Goal: Information Seeking & Learning: Learn about a topic

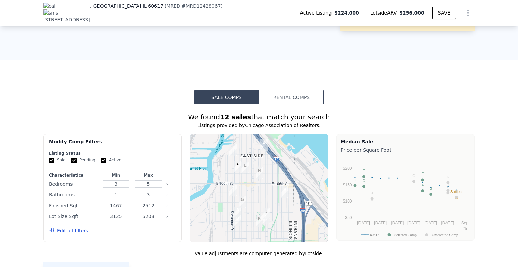
scroll to position [368, 0]
click at [304, 90] on button "Rental Comps" at bounding box center [291, 97] width 65 height 14
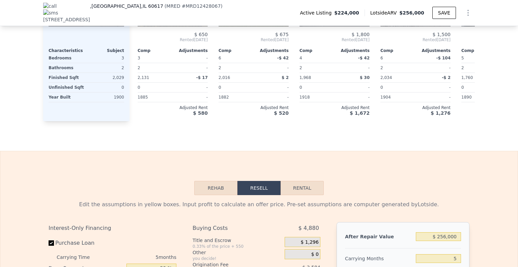
click at [309, 181] on button "Rental" at bounding box center [302, 188] width 43 height 14
select select "30"
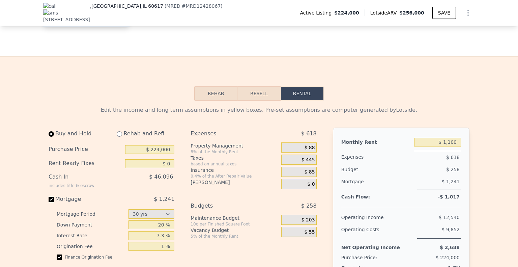
scroll to position [773, 0]
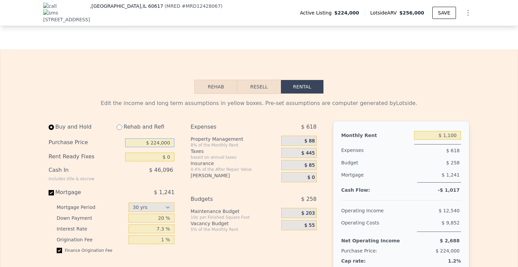
click at [168, 138] on input "$ 224,000" at bounding box center [149, 142] width 49 height 9
type input "$ 225,000"
click at [447, 131] on input "$ 1,100" at bounding box center [437, 135] width 47 height 9
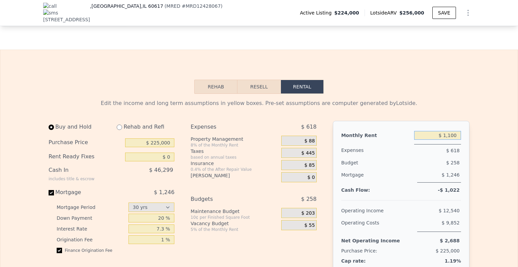
click at [447, 131] on input "$ 1,100" at bounding box center [437, 135] width 47 height 9
type input "$ 1,800"
click at [162, 138] on input "$ 225,000" at bounding box center [149, 142] width 49 height 9
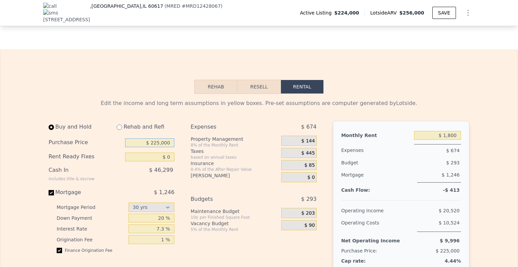
click at [162, 138] on input "$ 225,000" at bounding box center [149, 142] width 49 height 9
click at [156, 138] on input "$ 180,000" at bounding box center [149, 142] width 49 height 9
type input "$ 160,000"
click at [157, 138] on input "$ 160,000" at bounding box center [149, 142] width 49 height 9
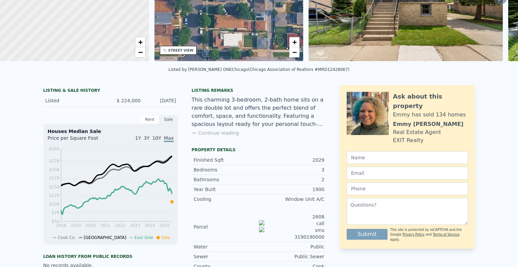
scroll to position [0, 0]
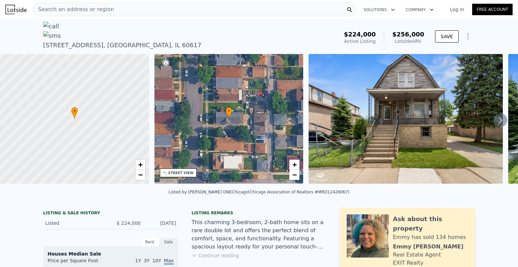
click at [418, 31] on span "$256,000" at bounding box center [408, 34] width 32 height 7
click at [494, 113] on icon at bounding box center [500, 119] width 13 height 13
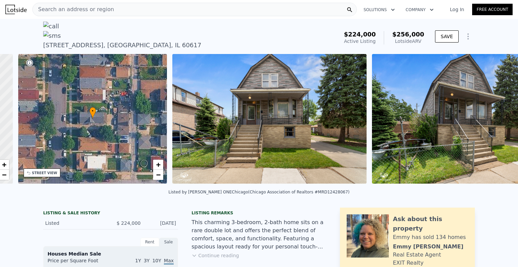
scroll to position [0, 157]
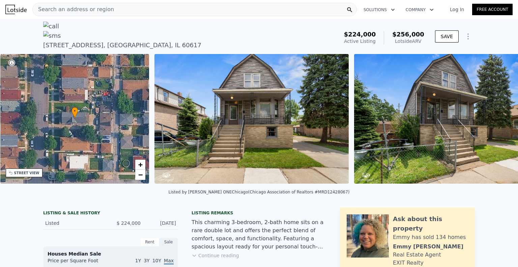
click at [492, 109] on img at bounding box center [451, 119] width 194 height 130
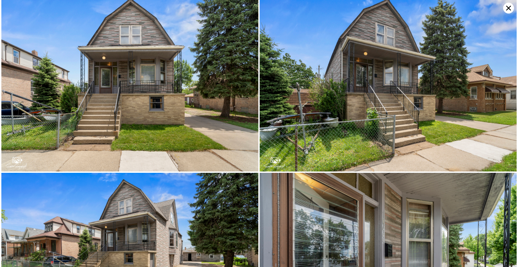
click at [504, 10] on icon at bounding box center [508, 8] width 11 height 11
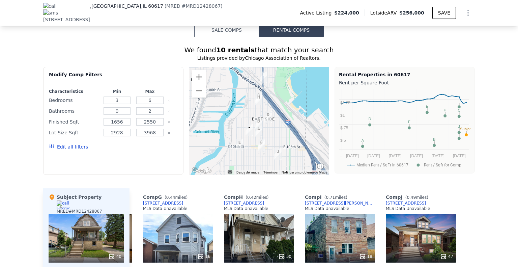
scroll to position [503, 0]
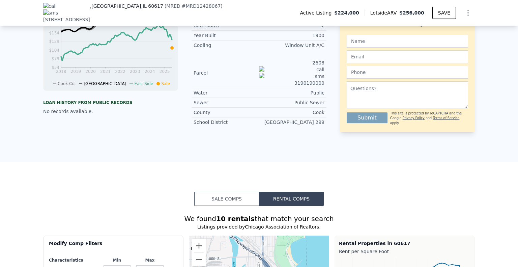
drag, startPoint x: 224, startPoint y: 181, endPoint x: 235, endPoint y: 176, distance: 11.3
click at [224, 192] on button "Sale Comps" at bounding box center [226, 199] width 65 height 14
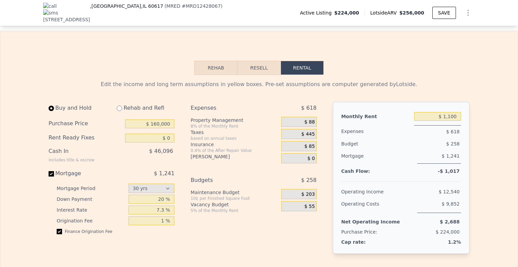
scroll to position [840, 0]
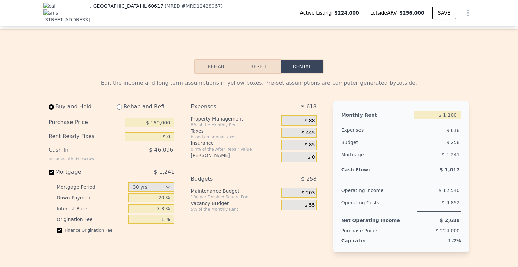
click at [446, 109] on div "$ 1,100" at bounding box center [437, 115] width 47 height 12
click at [447, 111] on input "$ 1,100" at bounding box center [437, 115] width 47 height 9
type input "$ 2,180"
click at [165, 118] on input "$ 160,000" at bounding box center [149, 122] width 49 height 9
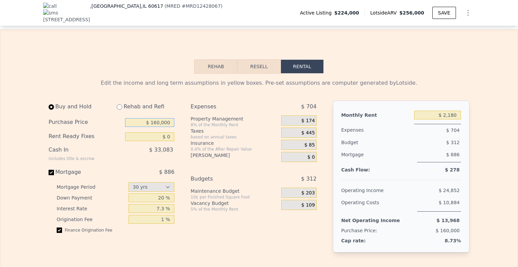
click at [156, 118] on input "$ 160,000" at bounding box center [149, 122] width 49 height 9
drag, startPoint x: 156, startPoint y: 110, endPoint x: 170, endPoint y: 75, distance: 37.3
click at [156, 118] on input "$ 160,000" at bounding box center [149, 122] width 49 height 9
type input "$ 175,000"
click at [161, 118] on input "$ 175,000" at bounding box center [149, 122] width 49 height 9
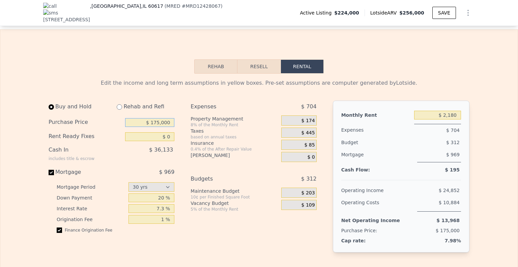
click at [159, 118] on input "$ 175,000" at bounding box center [149, 122] width 49 height 9
